Goal: Information Seeking & Learning: Compare options

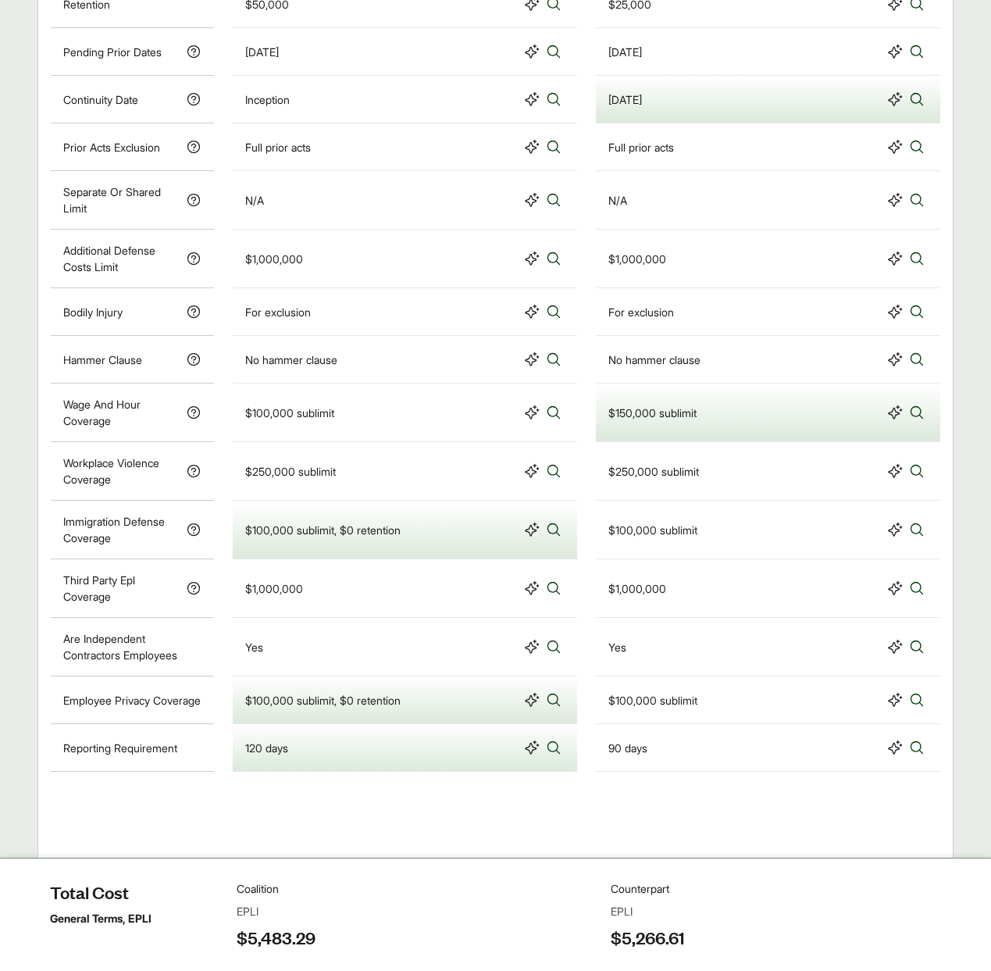
scroll to position [1093, 0]
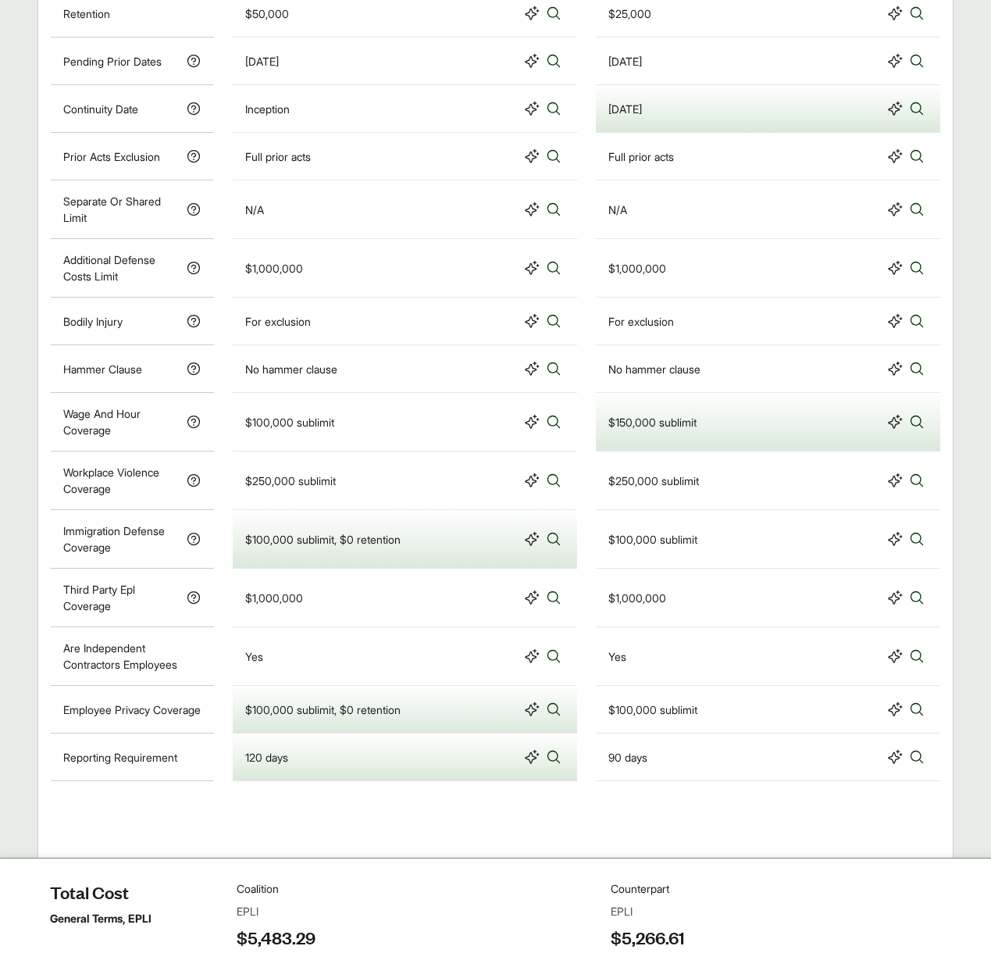
click at [193, 430] on div "Wage And Hour Coverage" at bounding box center [132, 422] width 163 height 59
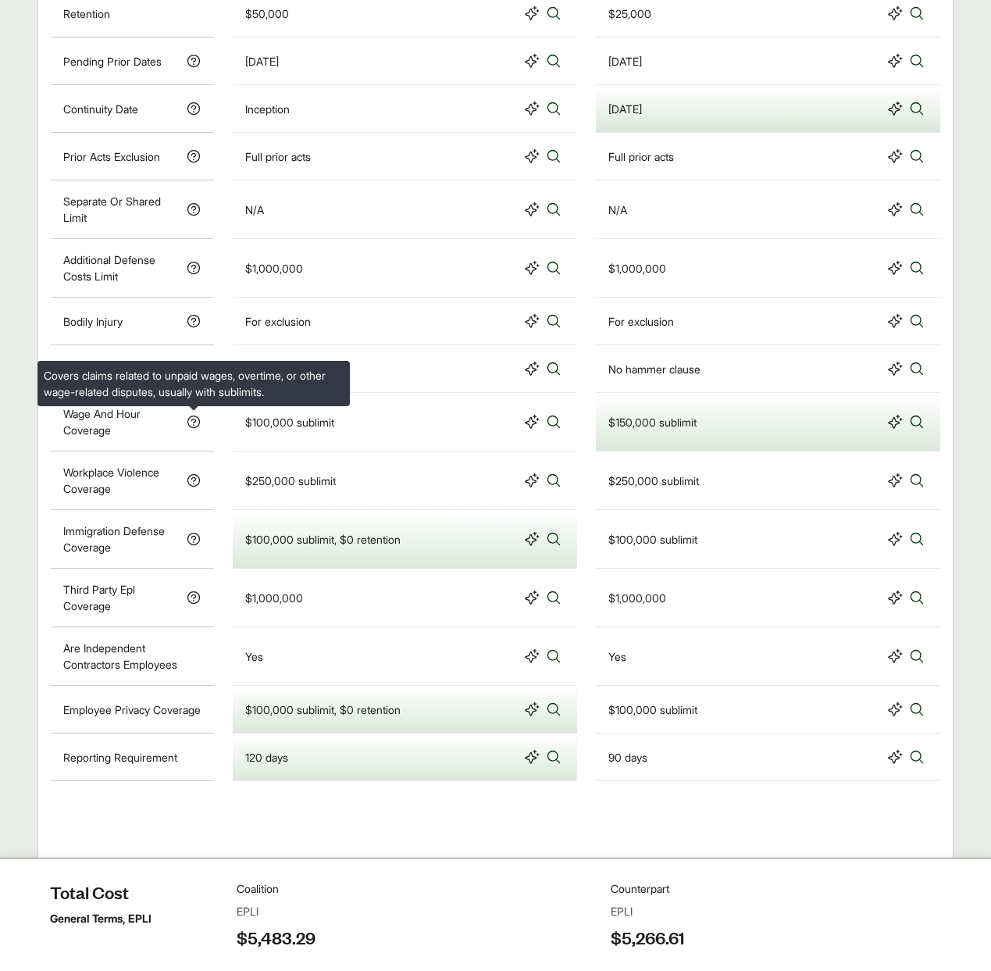
click at [192, 426] on icon at bounding box center [194, 422] width 16 height 16
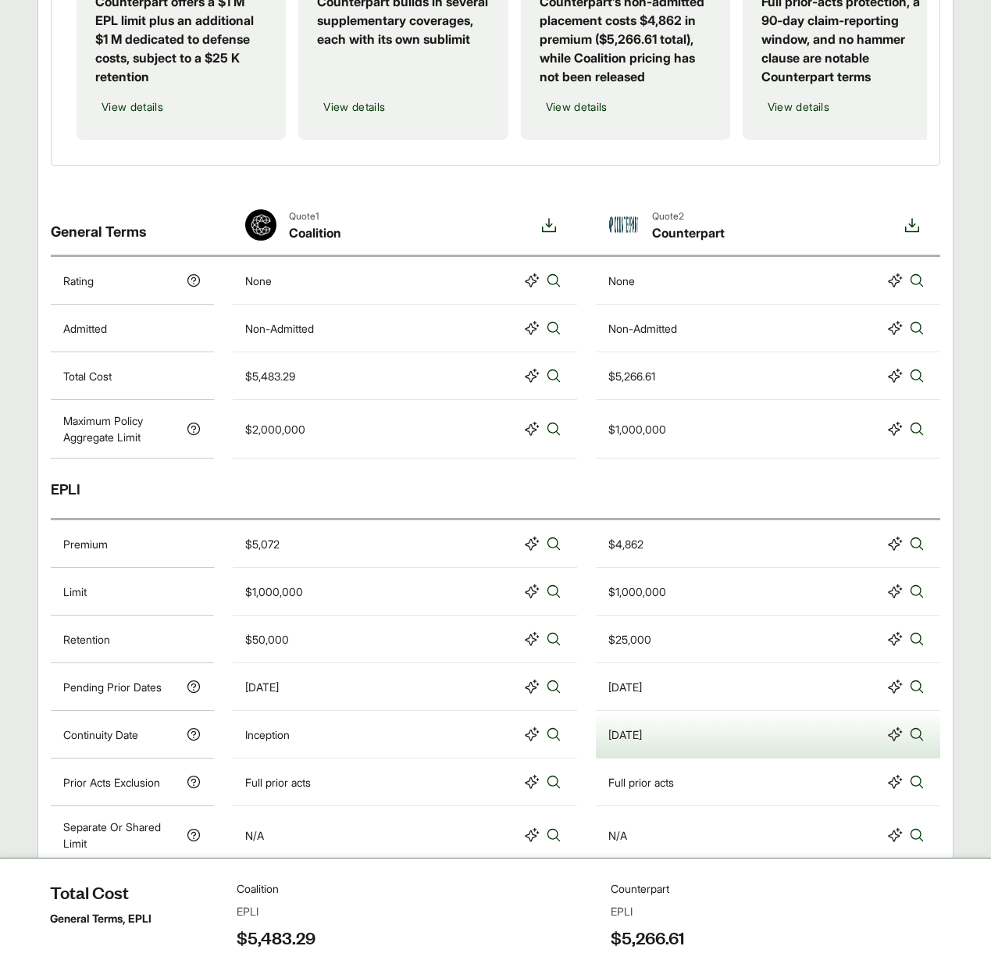
scroll to position [0, 0]
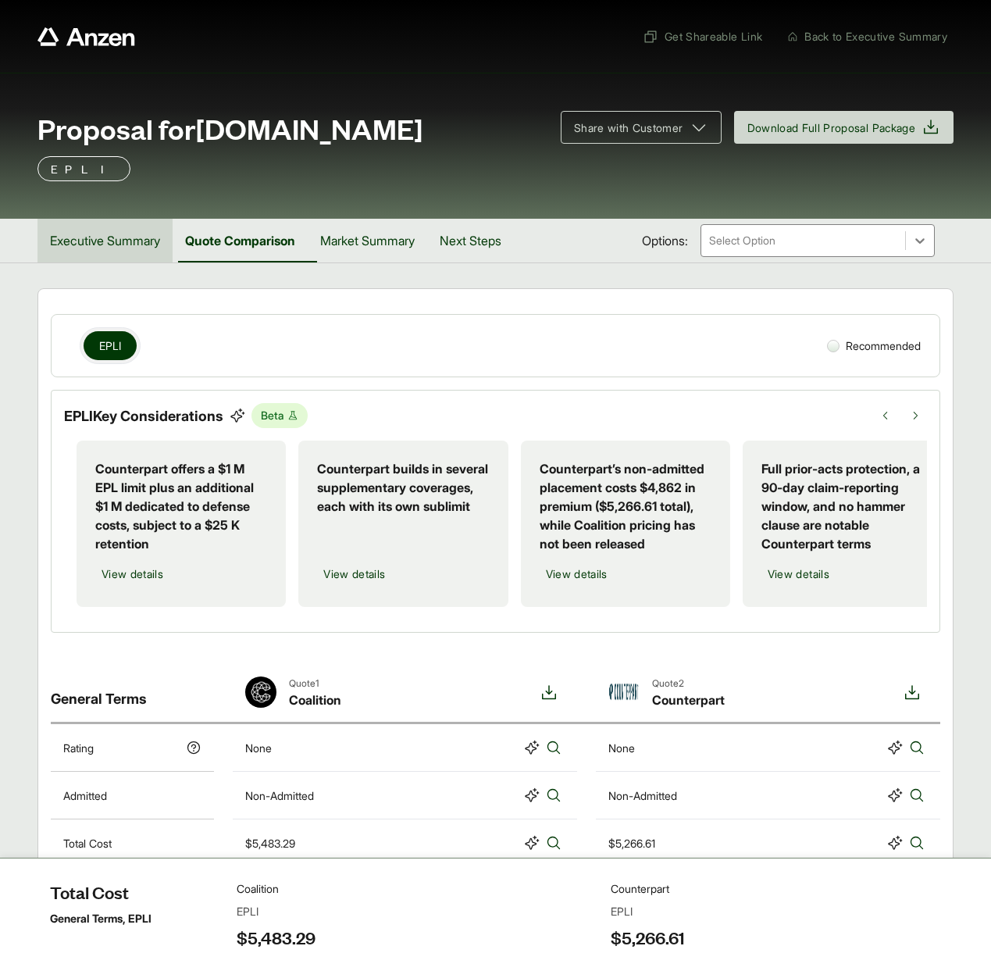
click at [113, 246] on button "Executive Summary" at bounding box center [104, 241] width 135 height 44
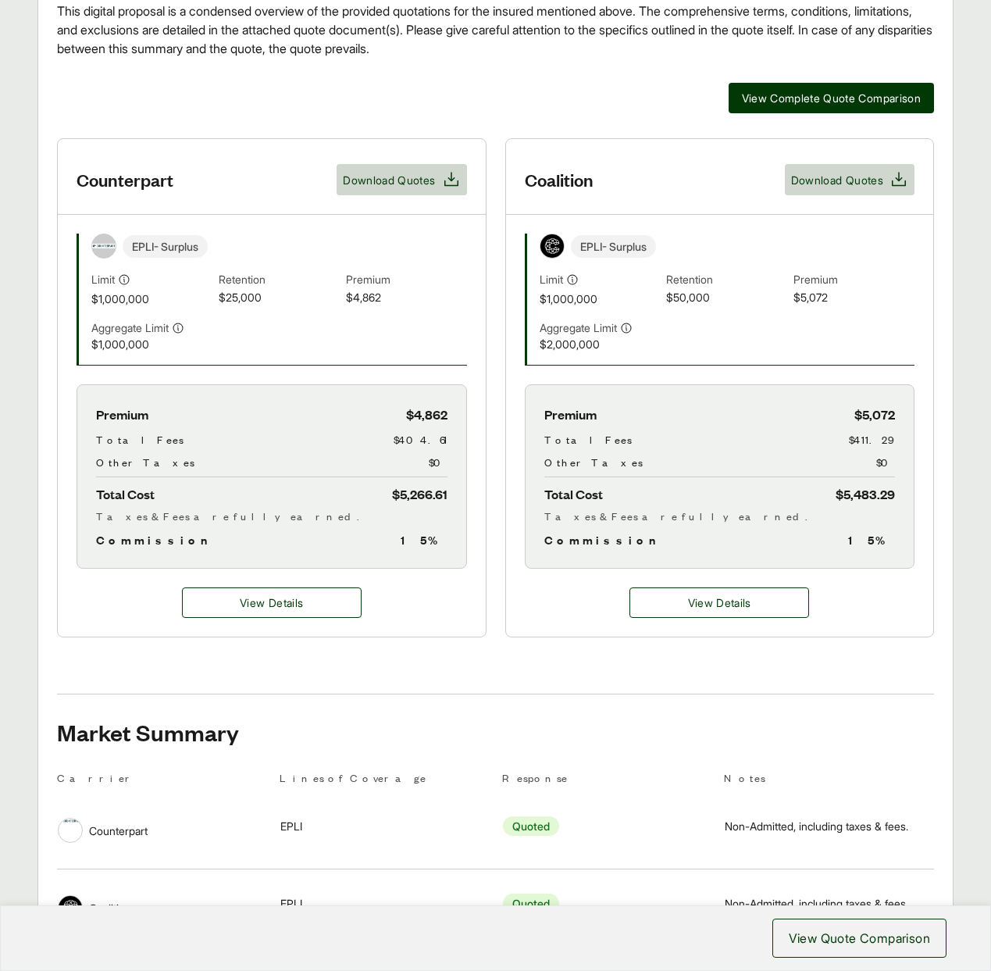
scroll to position [535, 0]
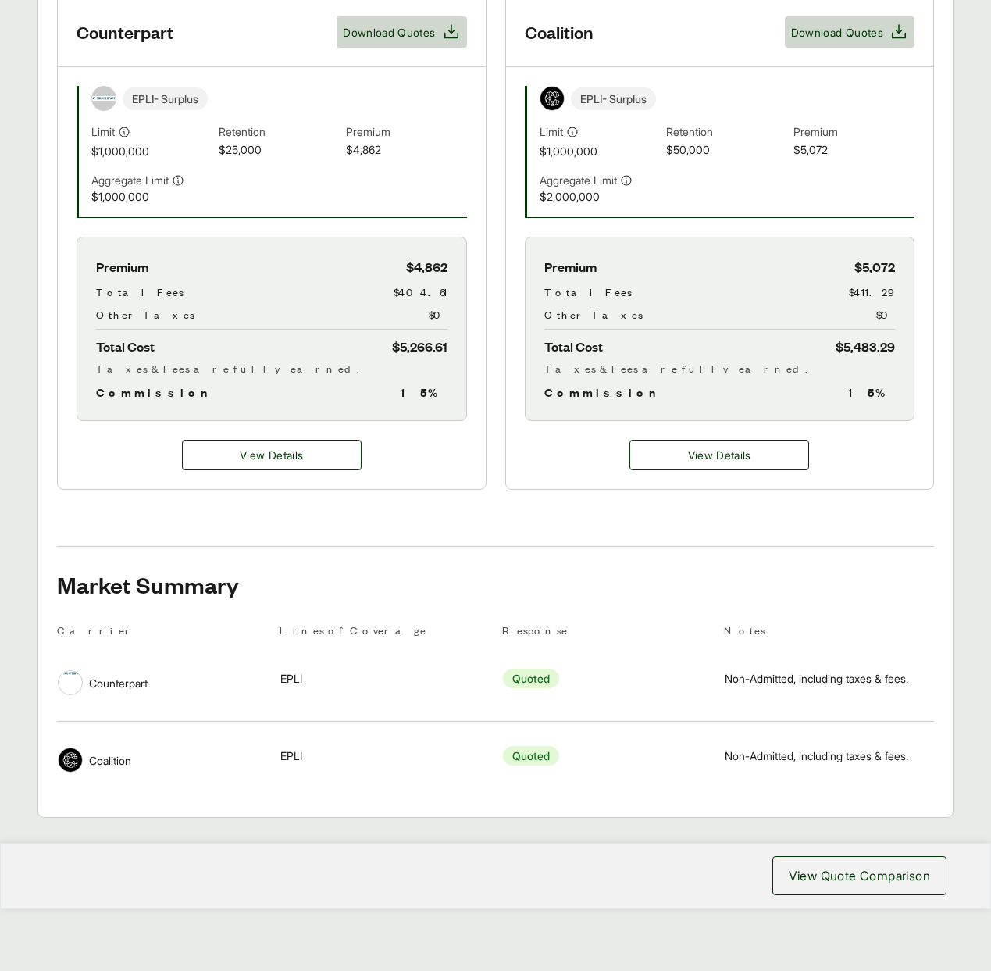
click at [462, 658] on div "Lines of Coverage EPLI" at bounding box center [384, 678] width 209 height 54
click at [668, 453] on button "View Details" at bounding box center [719, 455] width 180 height 30
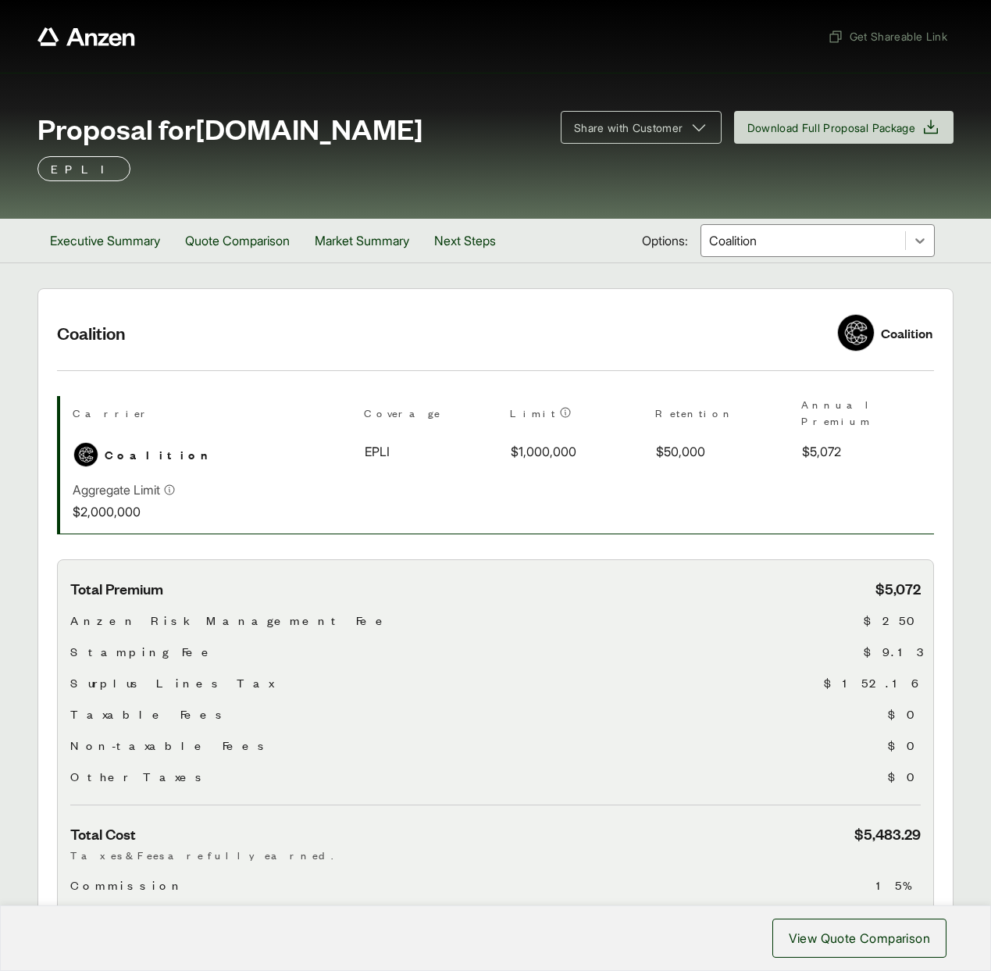
click at [779, 221] on div "Executive Summary Quote Comparison Market Summary Next Steps Options: Coalition" at bounding box center [495, 241] width 916 height 44
click at [776, 230] on div "Coalition" at bounding box center [803, 240] width 204 height 31
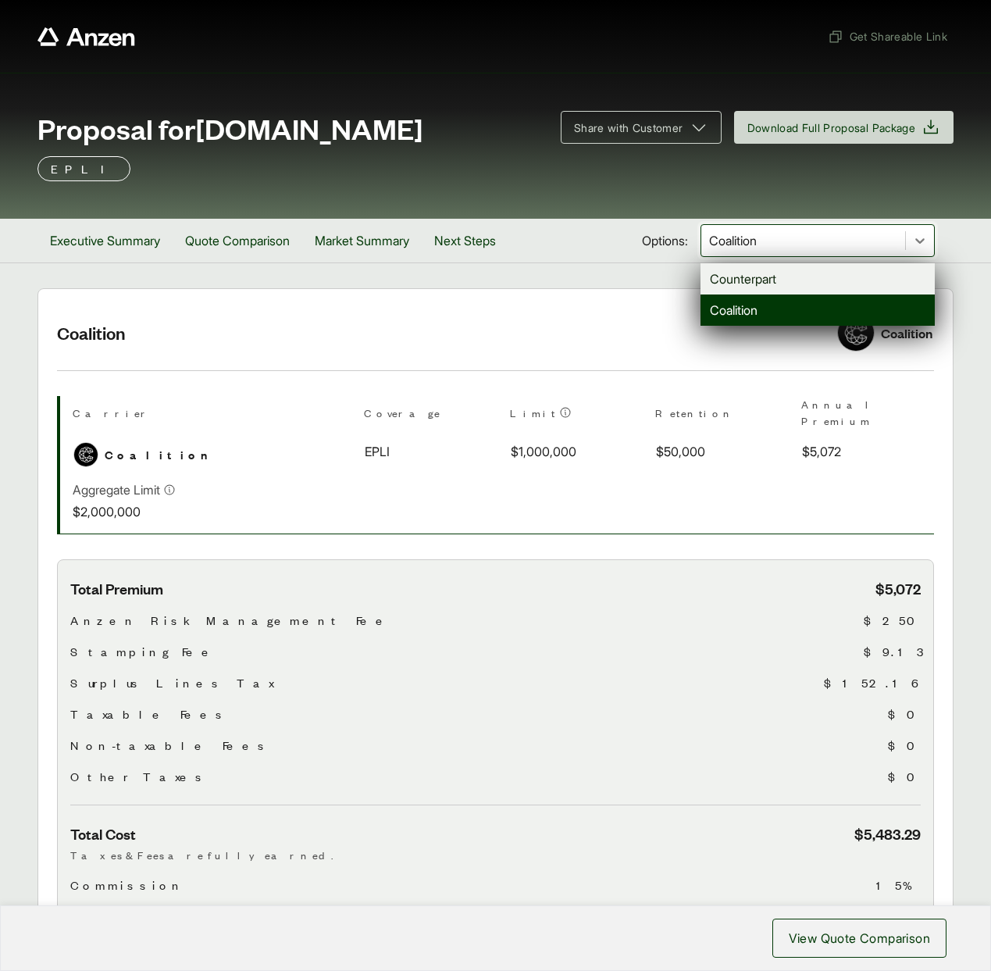
click at [760, 276] on div "Counterpart" at bounding box center [818, 278] width 234 height 31
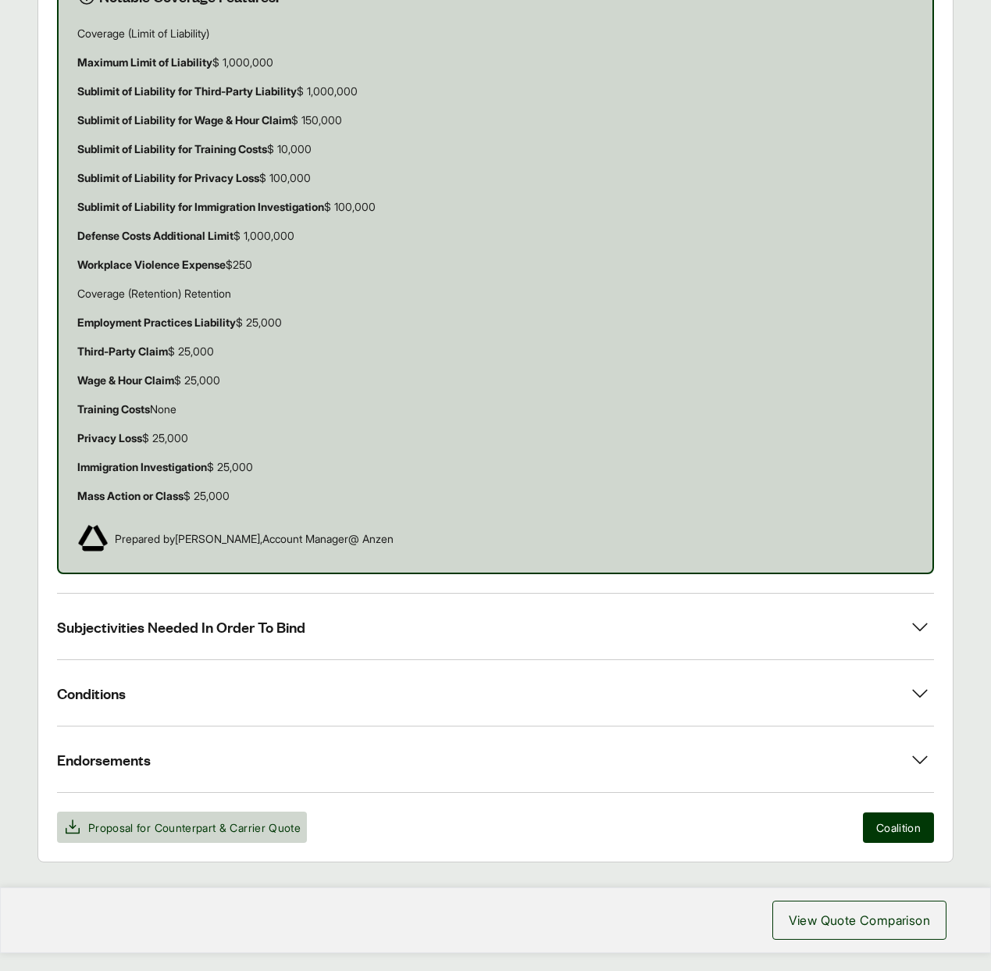
scroll to position [979, 0]
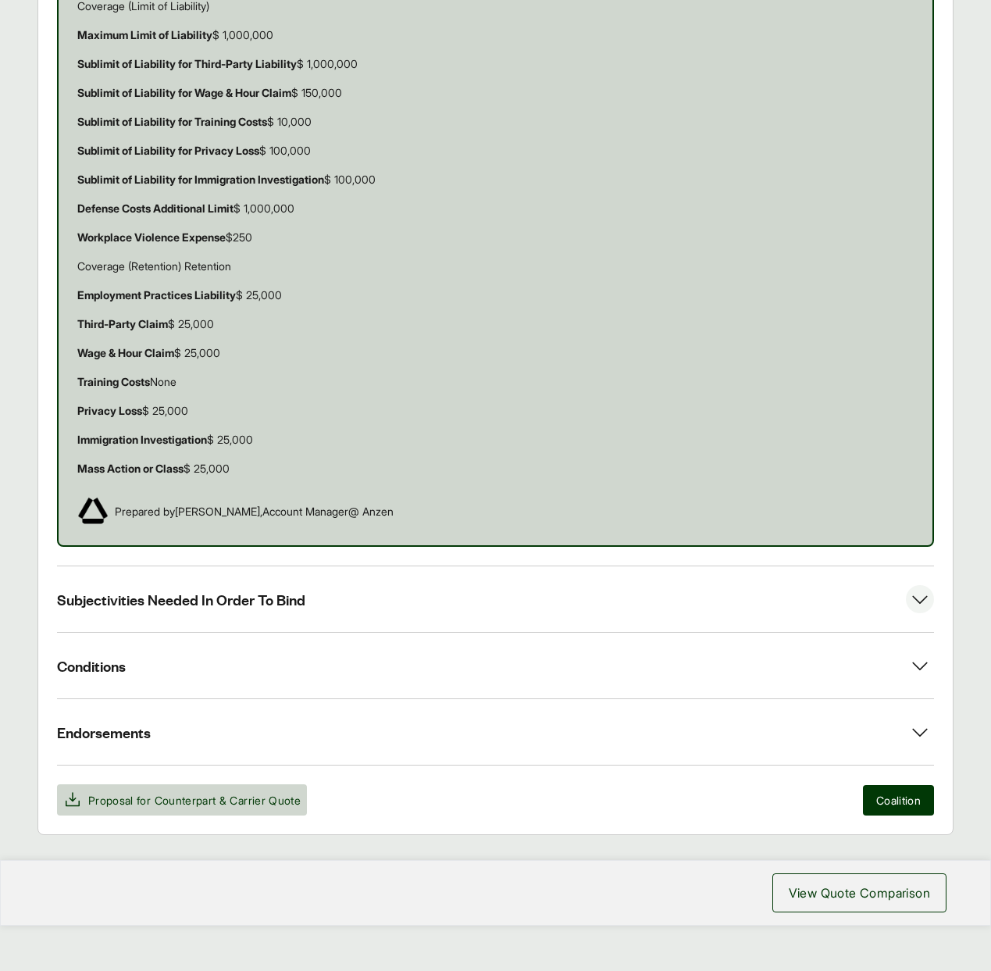
click at [251, 590] on span "Subjectivities Needed In Order To Bind" at bounding box center [181, 600] width 248 height 20
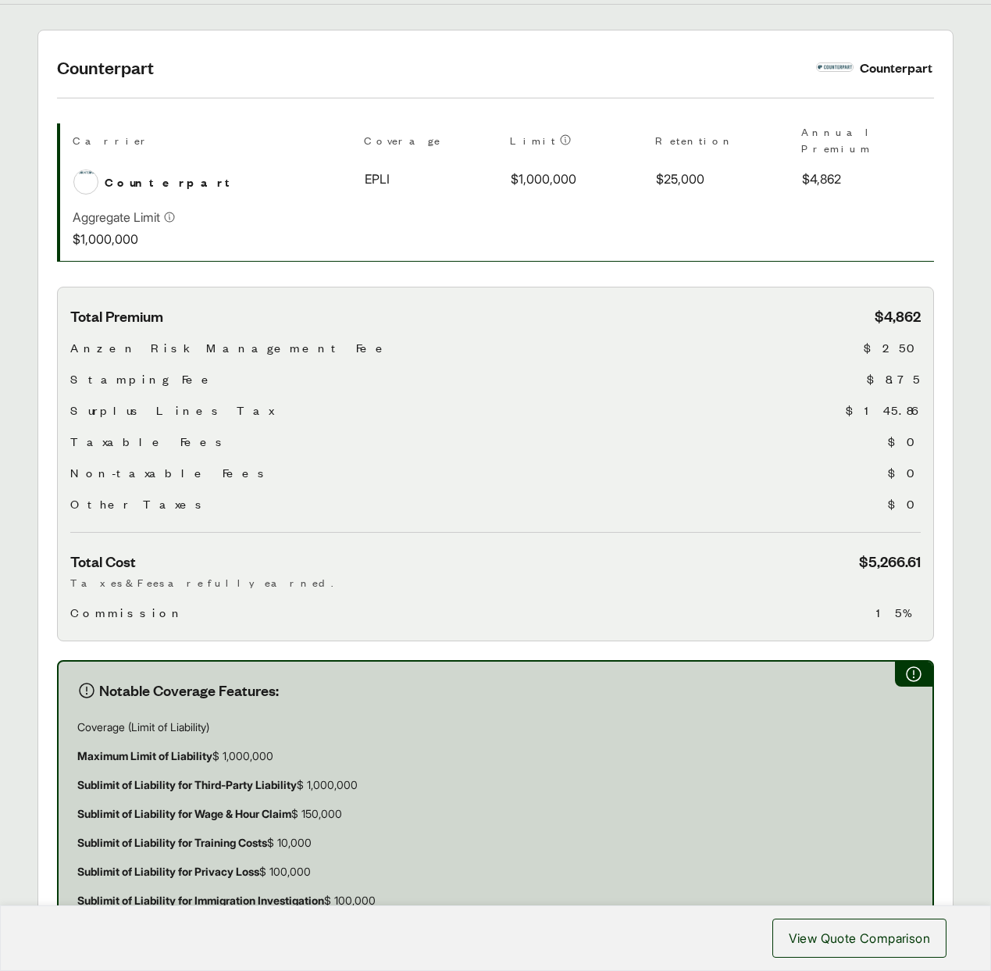
scroll to position [0, 0]
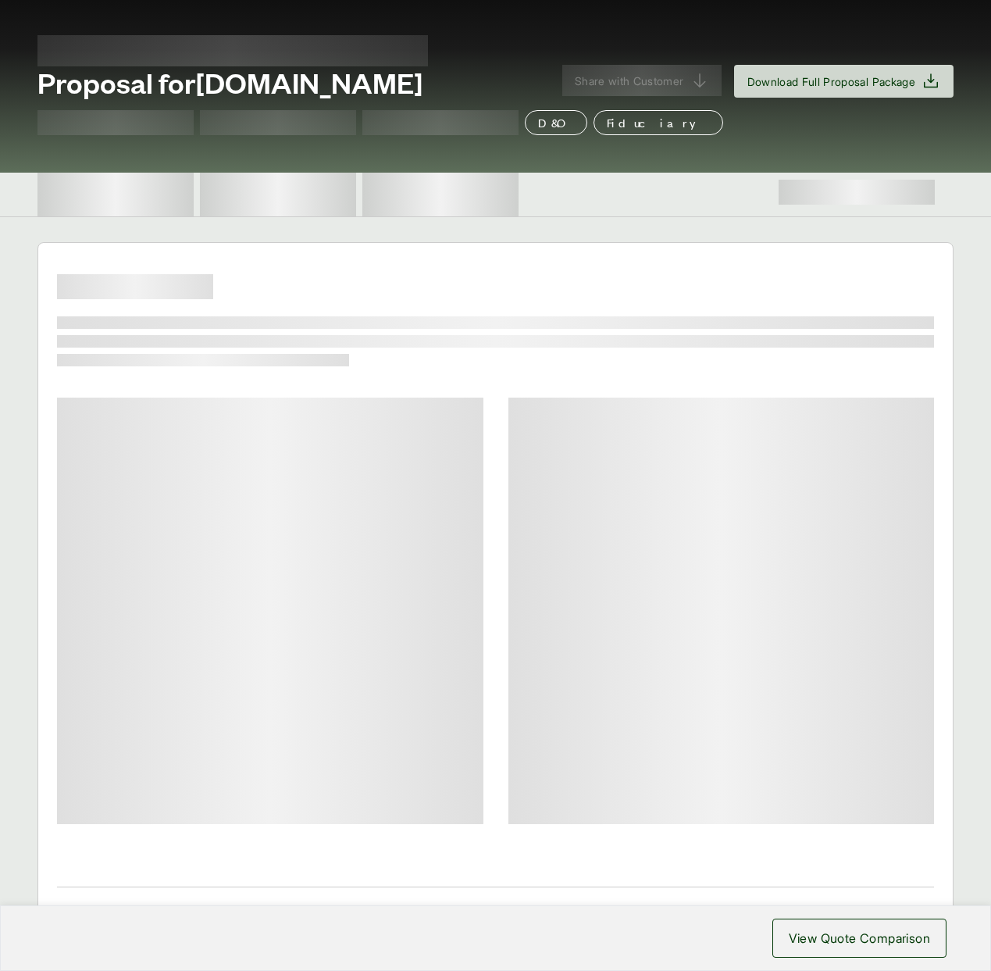
scroll to position [333, 0]
